Goal: Task Accomplishment & Management: Manage account settings

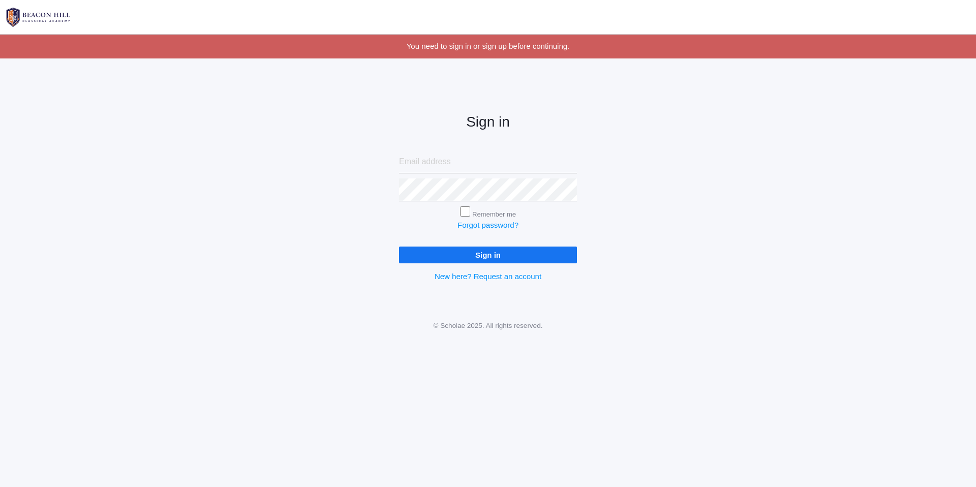
type input "[PERSON_NAME][DOMAIN_NAME][EMAIL_ADDRESS][DOMAIN_NAME]"
drag, startPoint x: 475, startPoint y: 165, endPoint x: 386, endPoint y: 159, distance: 89.2
click at [386, 159] on div "Sign in pete.dish@gmail.com Remember me Forgot password? Sign in New here? Requ…" at bounding box center [487, 189] width 203 height 237
click at [425, 165] on input "email" at bounding box center [488, 161] width 178 height 23
type input "p"
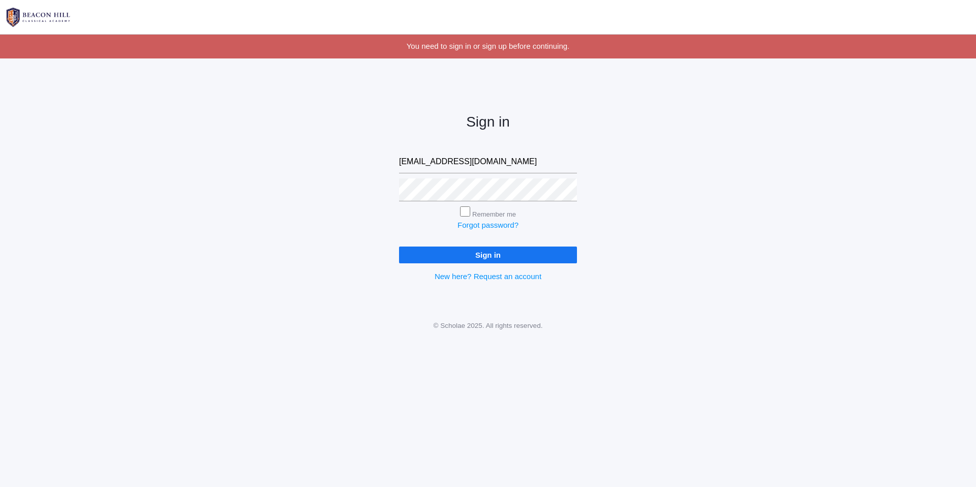
type input "angeladish@gmail.com"
click at [388, 188] on div "Sign in angeladish@gmail.com Remember me Forgot password? Sign in New here? Req…" at bounding box center [487, 189] width 203 height 237
click at [399, 247] on input "Sign in" at bounding box center [488, 255] width 178 height 17
type input "[PERSON_NAME][DOMAIN_NAME][EMAIL_ADDRESS][DOMAIN_NAME]"
click at [489, 256] on input "Sign in" at bounding box center [488, 255] width 178 height 17
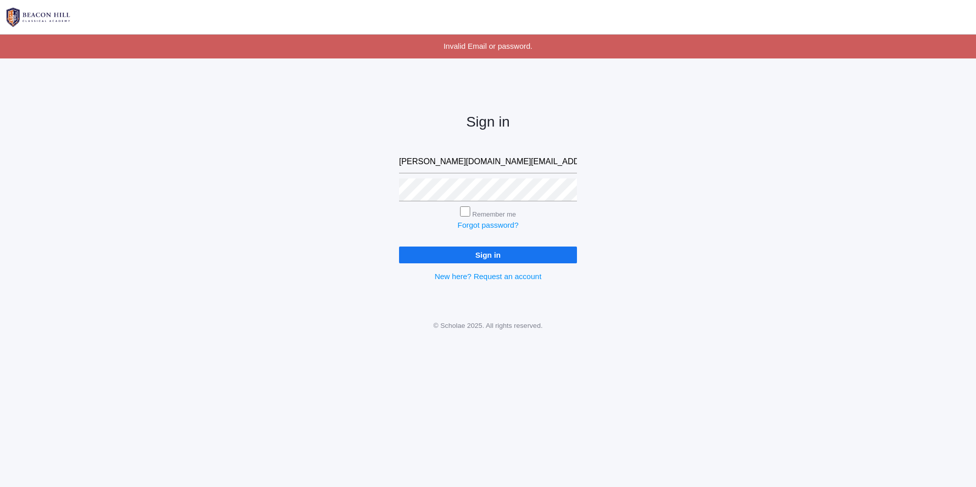
click at [490, 254] on input "Sign in" at bounding box center [488, 255] width 178 height 17
click at [362, 187] on div "Sign in pete.dish@gmail.com Remember me Forgot password? Sign in New here? Requ…" at bounding box center [488, 189] width 976 height 237
drag, startPoint x: 481, startPoint y: 164, endPoint x: 369, endPoint y: 155, distance: 112.7
click at [369, 155] on div "Sign in pete.dish@gmail.com Remember me Forgot password? Sign in New here? Requ…" at bounding box center [488, 189] width 976 height 237
type input "angeladish@gmail.com"
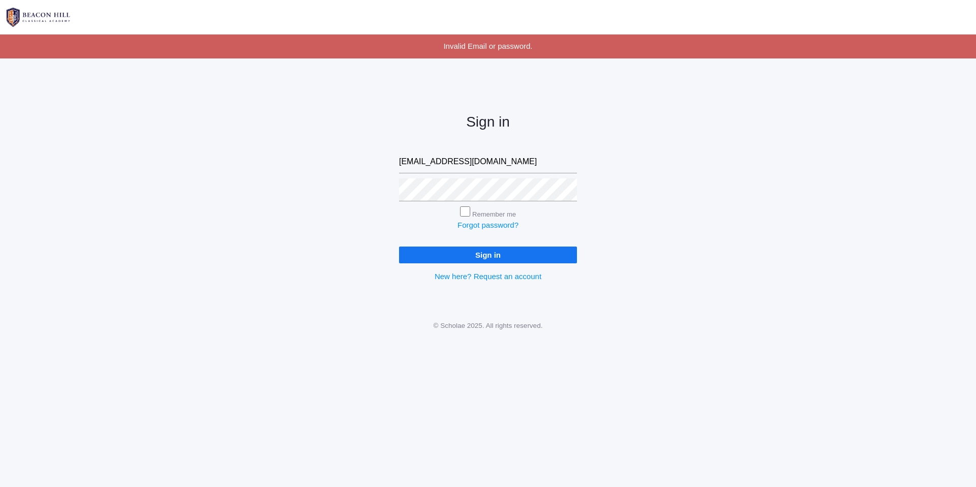
click at [411, 225] on div "Forgot password?" at bounding box center [488, 226] width 178 height 12
click at [488, 253] on input "Sign in" at bounding box center [488, 255] width 178 height 17
type input "[PERSON_NAME][DOMAIN_NAME][EMAIL_ADDRESS][DOMAIN_NAME]"
click at [397, 216] on div "Sign in [PERSON_NAME][DOMAIN_NAME][EMAIL_ADDRESS][DOMAIN_NAME] Remember me Forg…" at bounding box center [487, 189] width 203 height 237
click at [481, 254] on input "Sign in" at bounding box center [488, 255] width 178 height 17
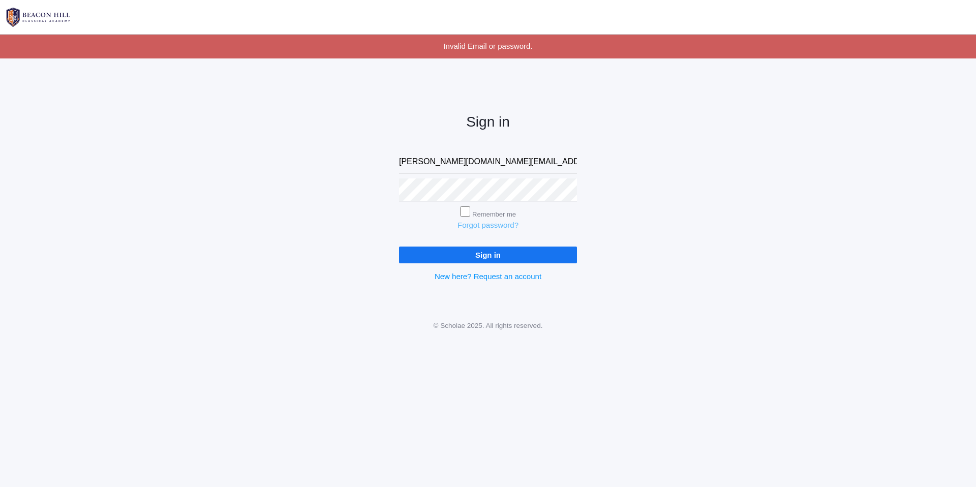
click at [476, 225] on link "Forgot password?" at bounding box center [487, 225] width 61 height 9
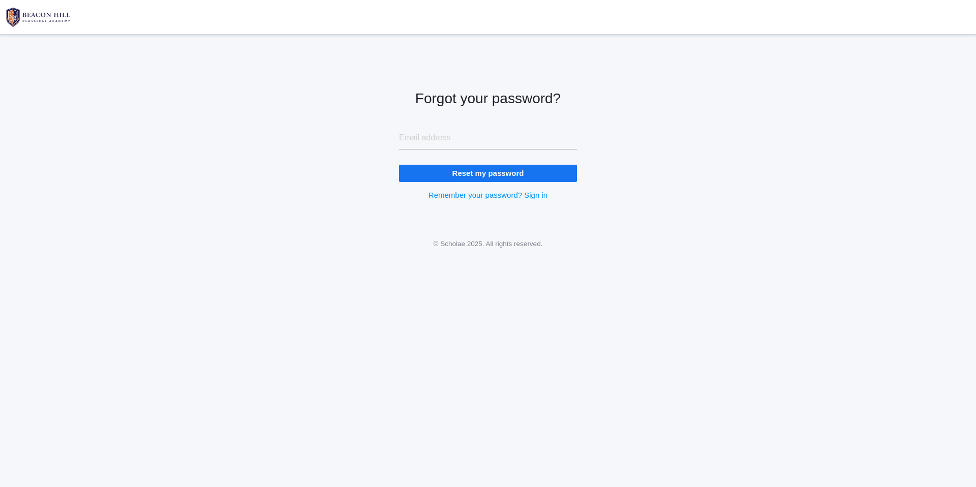
click at [429, 141] on input "email" at bounding box center [488, 138] width 178 height 23
type input "angeladish@gmail.com"
click at [471, 175] on input "Reset my password" at bounding box center [488, 173] width 178 height 17
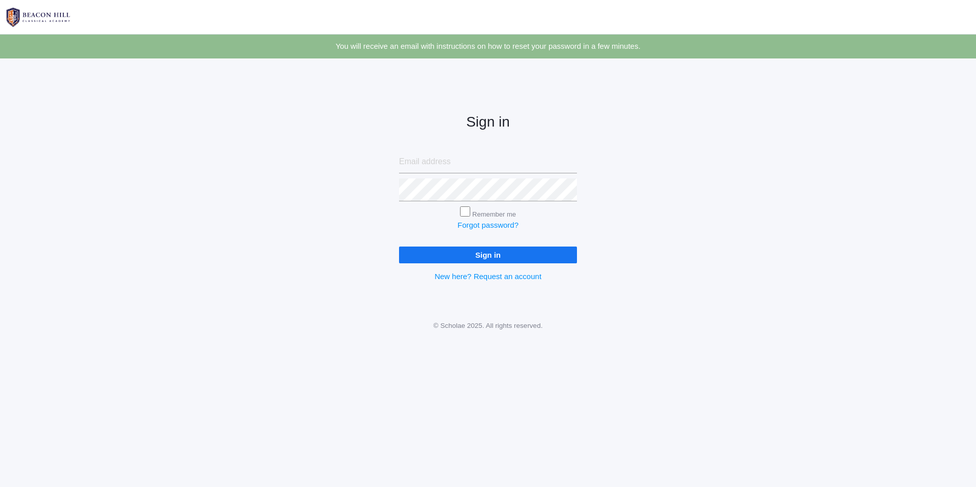
type input "[PERSON_NAME][DOMAIN_NAME][EMAIL_ADDRESS][DOMAIN_NAME]"
click at [235, 218] on div "Sign in pete.dish@gmail.com Remember me Forgot password? Sign in New here? Requ…" at bounding box center [488, 189] width 976 height 237
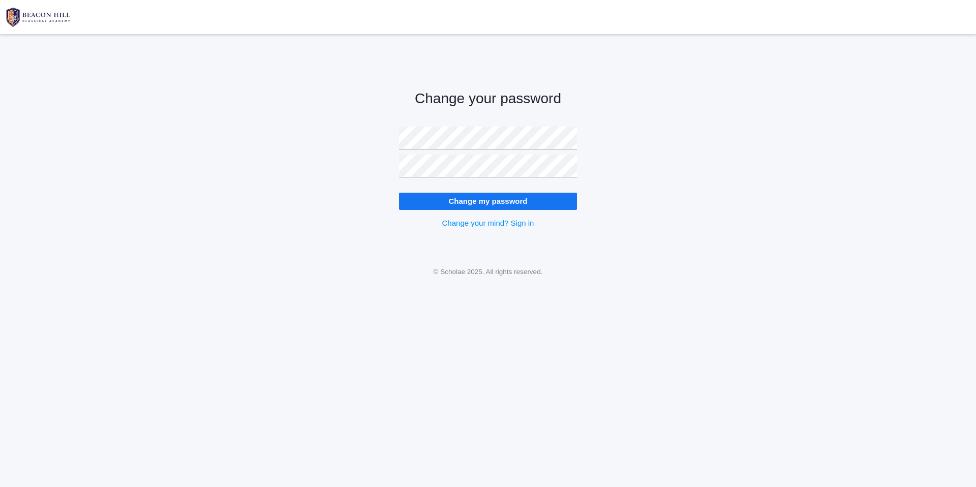
click at [423, 198] on input "Change my password" at bounding box center [488, 201] width 178 height 17
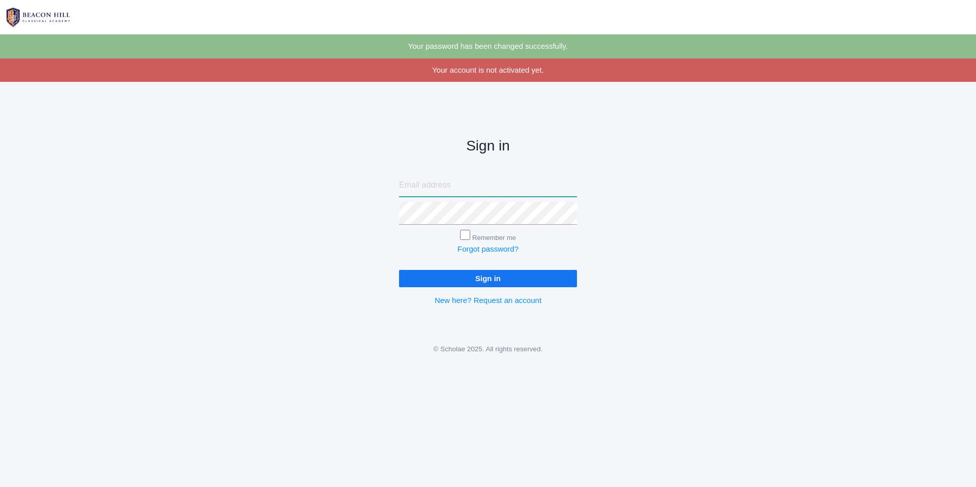
type input "[PERSON_NAME][DOMAIN_NAME][EMAIL_ADDRESS][DOMAIN_NAME]"
drag, startPoint x: 480, startPoint y: 191, endPoint x: 391, endPoint y: 185, distance: 88.7
click at [391, 185] on div "Sign in [PERSON_NAME][DOMAIN_NAME][EMAIL_ADDRESS][DOMAIN_NAME] Remember me Forg…" at bounding box center [487, 213] width 203 height 237
click at [372, 207] on div "Sign in Remember me Forgot password? Sign in New here? Request an account" at bounding box center [488, 213] width 976 height 237
click at [333, 208] on div "Sign in Remember me Forgot password? Sign in New here? Request an account" at bounding box center [488, 213] width 976 height 237
